Goal: Find contact information: Find contact information

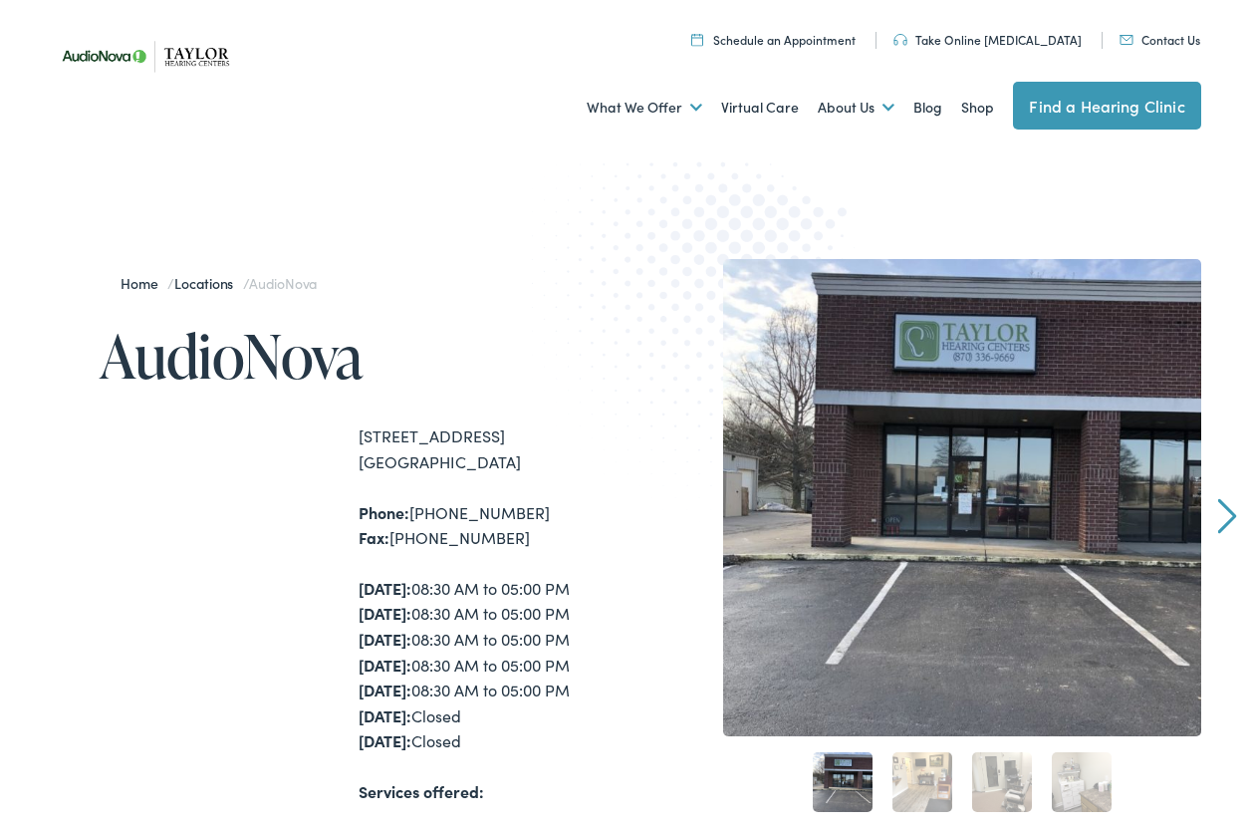
click at [1035, 49] on ul "Schedule an Appointment Take Online Hearing Test Contact Us Find a Hearing Clin…" at bounding box center [633, 37] width 1166 height 27
click at [1020, 41] on link "Take Online [MEDICAL_DATA]" at bounding box center [988, 39] width 188 height 17
click at [1159, 44] on link "Contact Us" at bounding box center [1160, 39] width 81 height 17
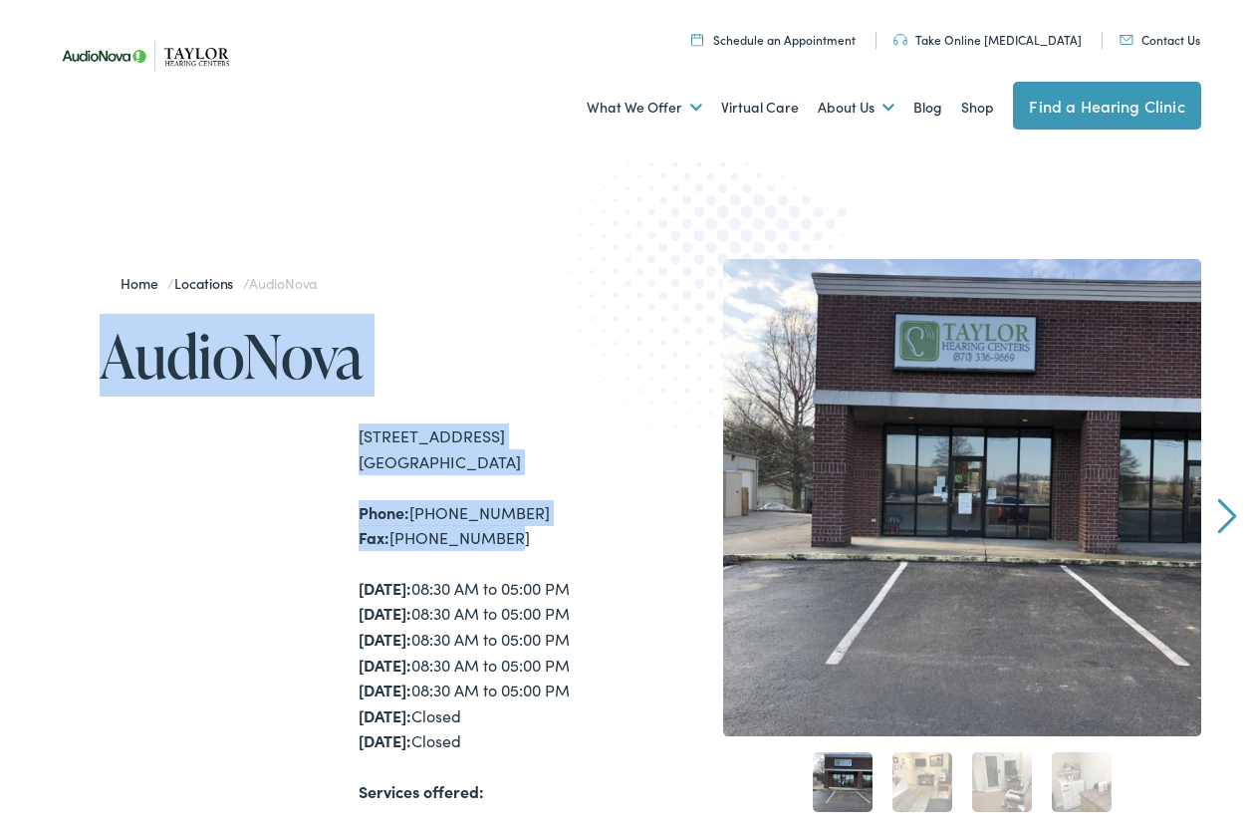
drag, startPoint x: 109, startPoint y: 341, endPoint x: 506, endPoint y: 521, distance: 436.6
click at [506, 522] on div "Home / Locations / AudioNova AudioNova 3423 East Highland Drive, Suite A Jonesb…" at bounding box center [338, 773] width 576 height 1029
click at [506, 521] on div "Phone: 870-336-9669 Fax: 870-336-9672" at bounding box center [492, 525] width 267 height 51
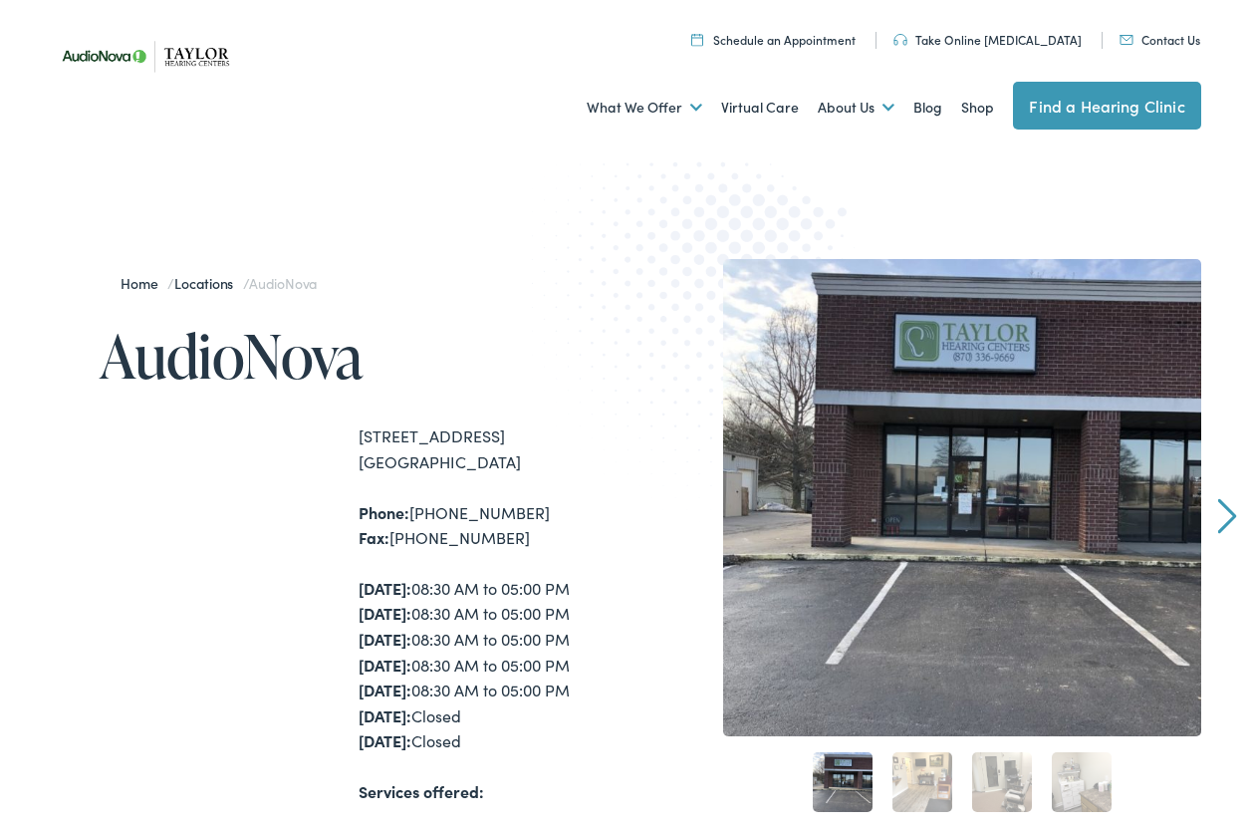
click at [192, 68] on img at bounding box center [149, 56] width 199 height 71
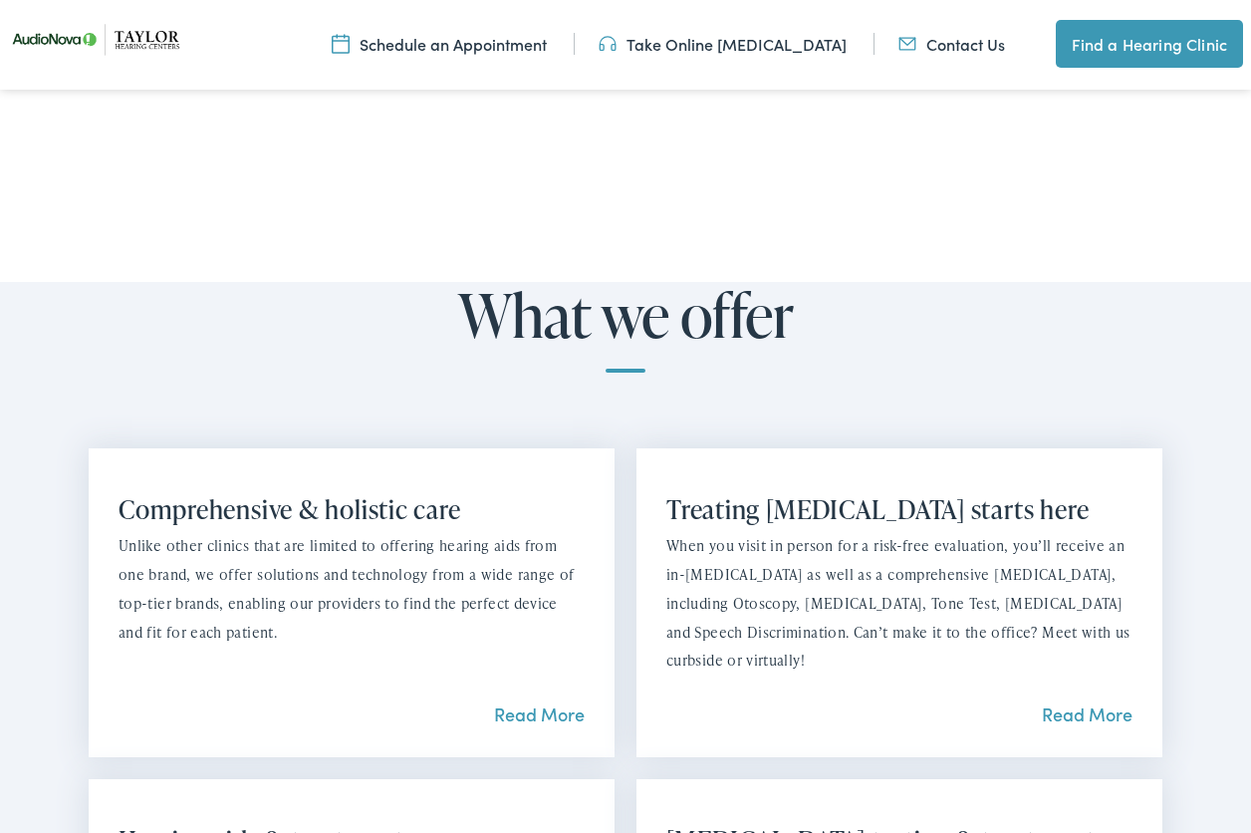
scroll to position [1249, 0]
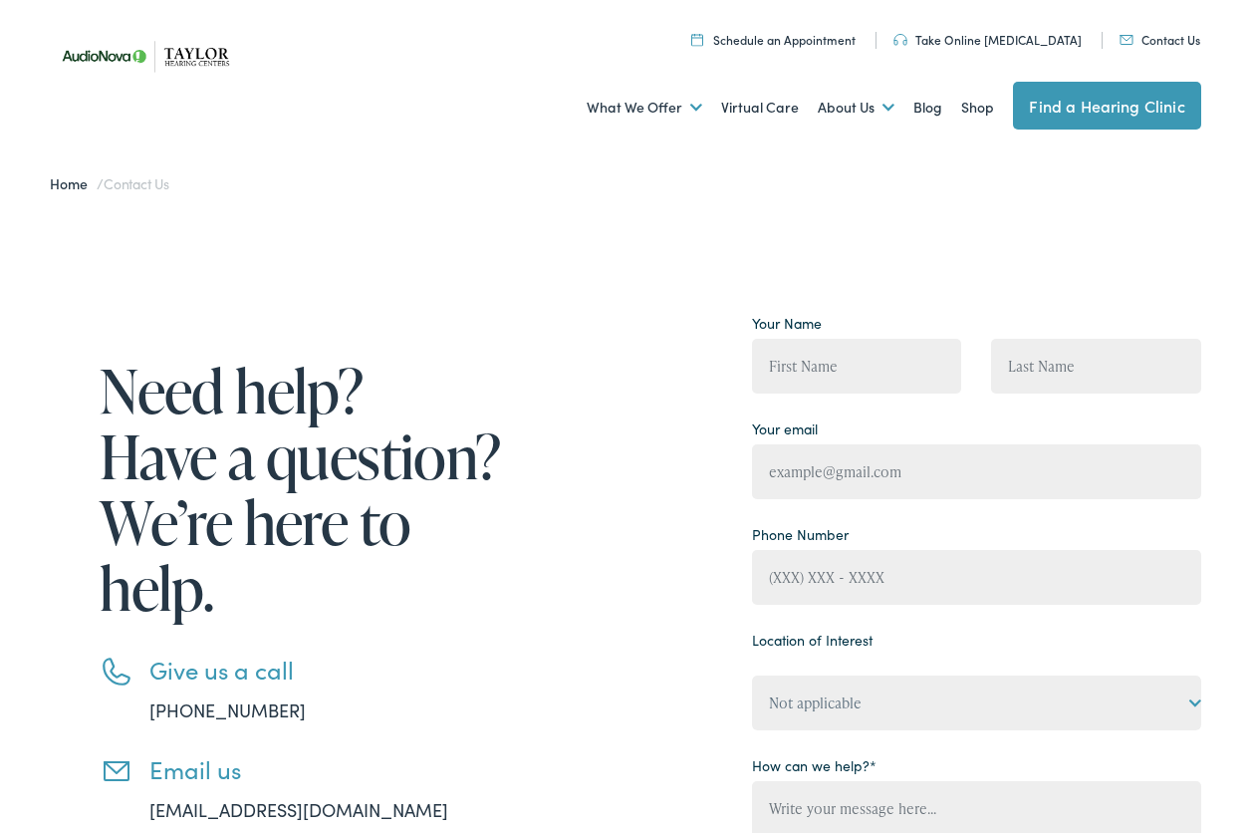
click at [838, 46] on link "Schedule an Appointment" at bounding box center [773, 39] width 164 height 17
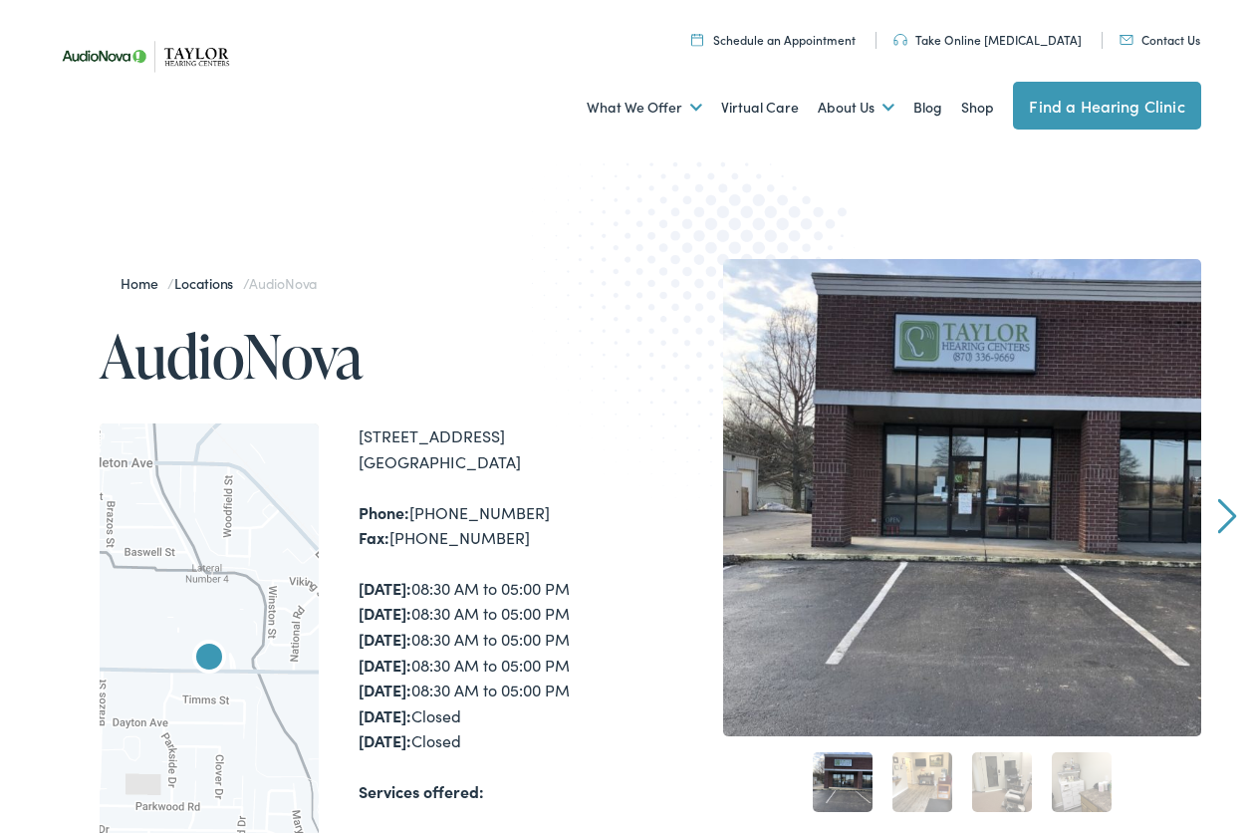
click at [1174, 42] on link "Contact Us" at bounding box center [1160, 39] width 81 height 17
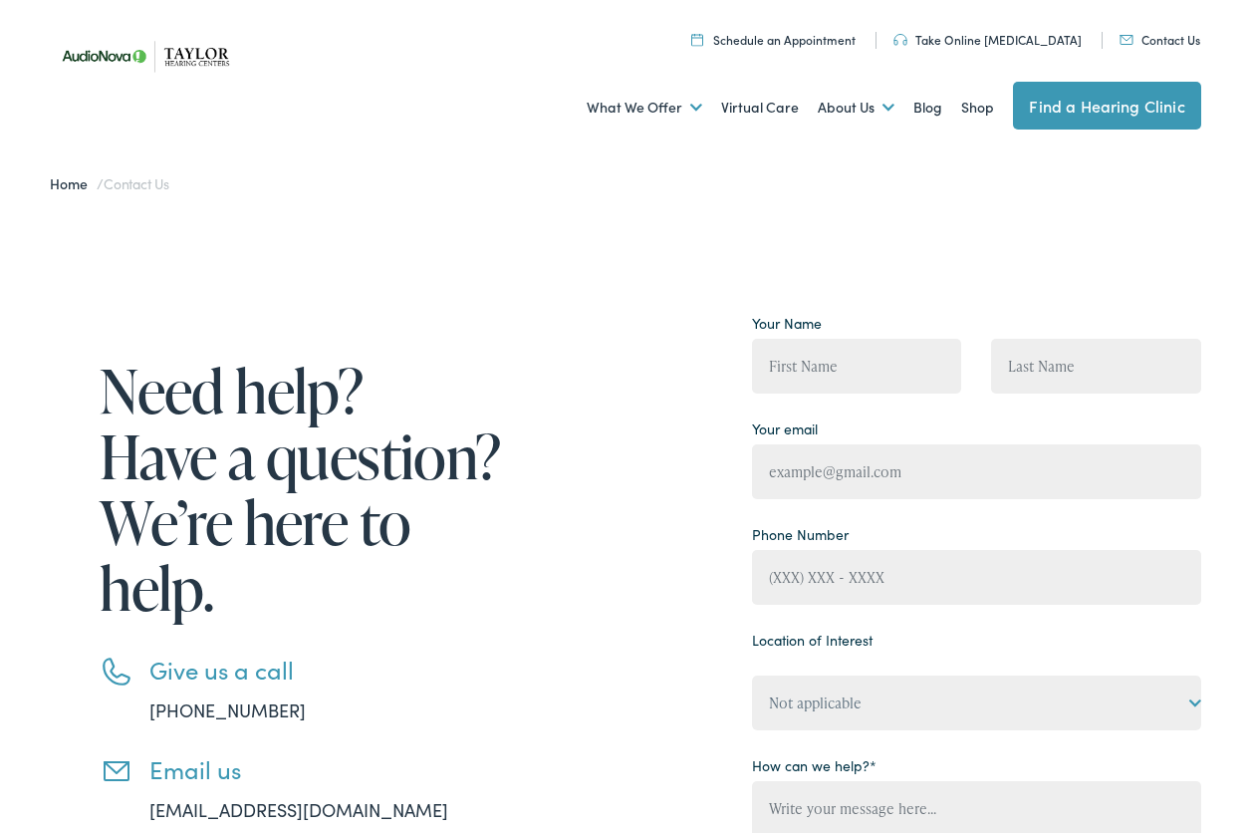
click at [134, 187] on span "Contact Us" at bounding box center [137, 183] width 66 height 20
